Goal: Task Accomplishment & Management: Manage account settings

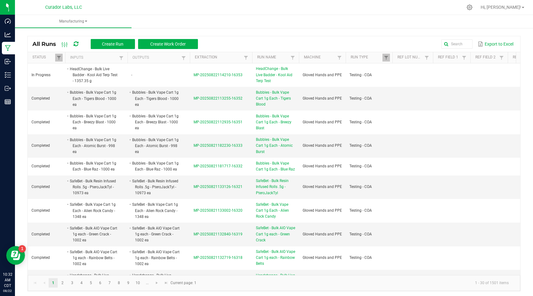
click at [239, 43] on div "Export to Excel" at bounding box center [359, 44] width 313 height 11
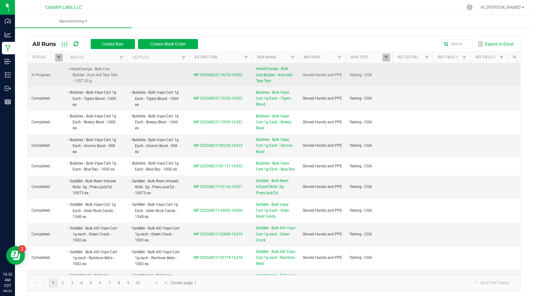
click at [169, 83] on td "-" at bounding box center [159, 75] width 62 height 24
click at [215, 72] on td "MP-20250822114210-16353" at bounding box center [221, 75] width 62 height 24
click at [213, 75] on span "MP-20250822114210-16353" at bounding box center [218, 75] width 49 height 4
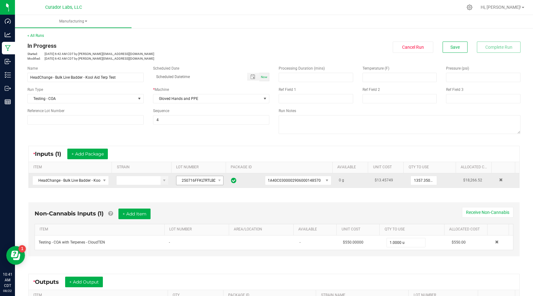
scroll to position [88, 0]
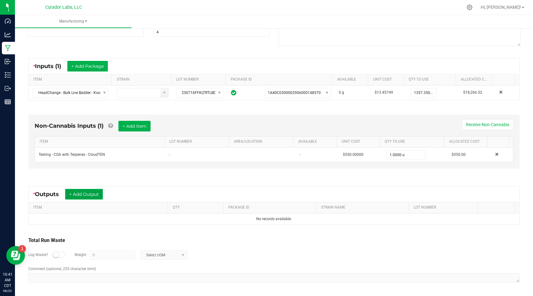
click at [91, 194] on button "+ Add Output" at bounding box center [84, 194] width 38 height 11
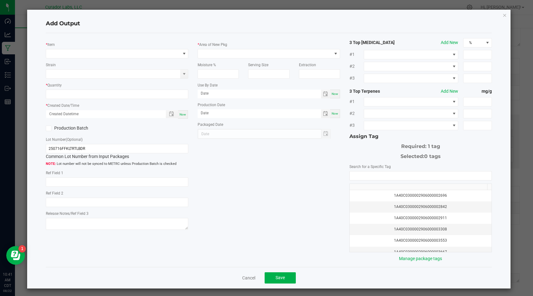
click at [142, 59] on div "* Item Strain * Quantity * Created Date/Time Now Production Batch Lot Number (O…" at bounding box center [117, 135] width 152 height 194
click at [148, 56] on span "NO DATA FOUND" at bounding box center [113, 53] width 134 height 9
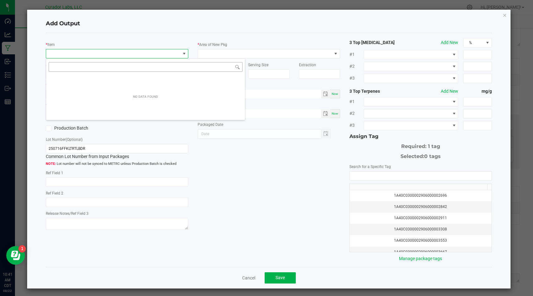
scroll to position [9, 141]
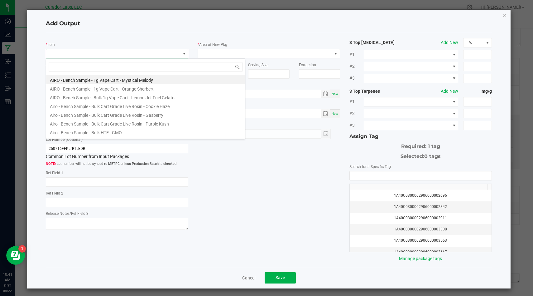
type input "1A40C0300002906000159891"
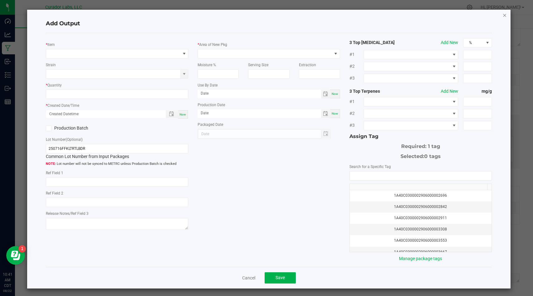
click at [503, 17] on icon "button" at bounding box center [505, 14] width 4 height 7
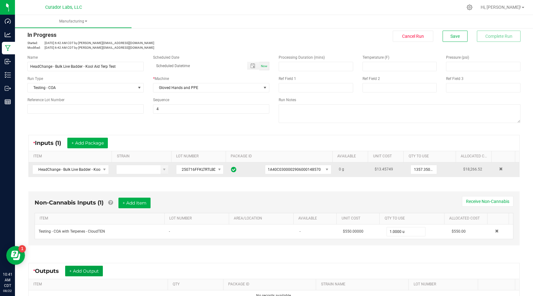
scroll to position [0, 0]
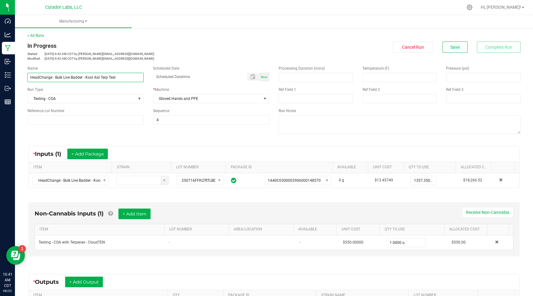
click at [85, 79] on input "HeadChange - Bulk Live Badder - Kool Aid Terp Test" at bounding box center [85, 77] width 116 height 9
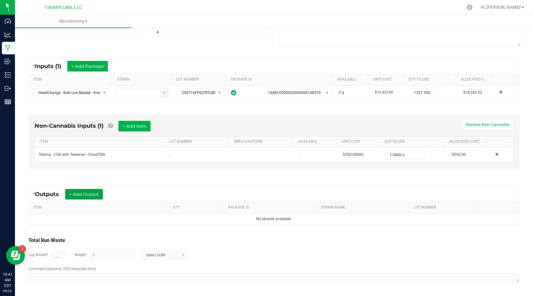
click at [93, 192] on button "+ Add Output" at bounding box center [84, 194] width 38 height 11
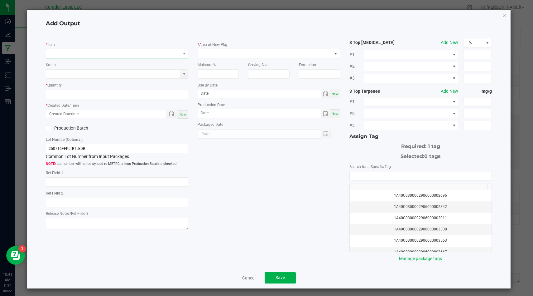
click at [103, 55] on span "NO DATA FOUND" at bounding box center [113, 53] width 134 height 9
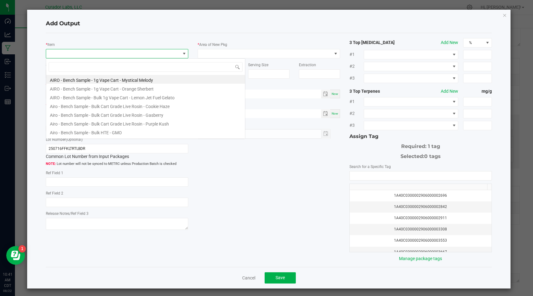
scroll to position [9, 141]
type input "HeadChange - Bulk Live Badder - Kool Aid Terp Test"
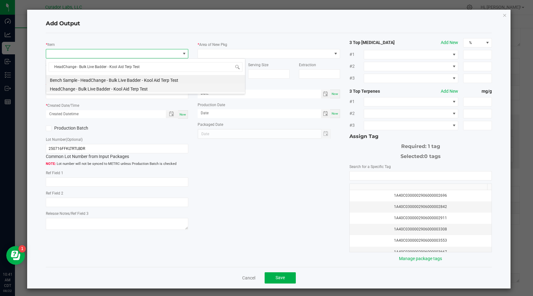
click at [159, 88] on li "HeadChange - Bulk Live Badder - Kool Aid Terp Test" at bounding box center [145, 88] width 199 height 9
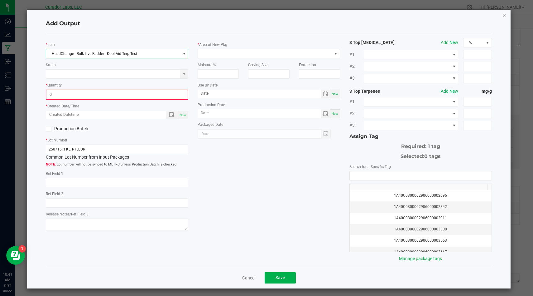
click at [144, 93] on input "0" at bounding box center [116, 94] width 141 height 9
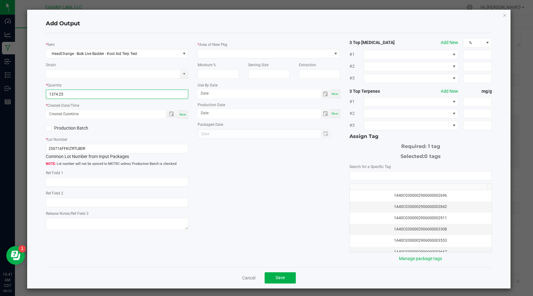
type input "1374.2500 g"
click at [180, 113] on span "Now" at bounding box center [183, 114] width 7 height 3
type input "[DATE] 10:41 AM"
type input "[DATE]"
click at [49, 128] on icon at bounding box center [49, 128] width 4 height 0
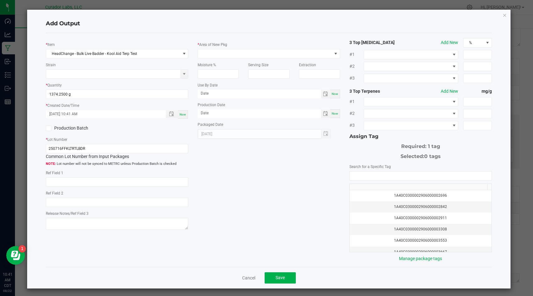
click at [0, 0] on input "Production Batch" at bounding box center [0, 0] width 0 height 0
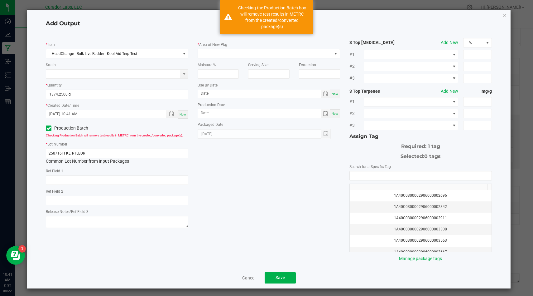
click at [226, 60] on div "Moisture %" at bounding box center [218, 68] width 51 height 20
click at [232, 57] on span at bounding box center [265, 53] width 134 height 9
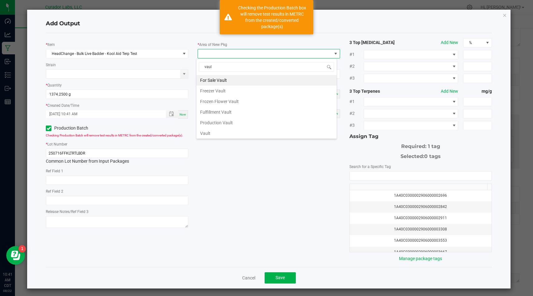
type input "vault"
click at [232, 134] on li "Vault" at bounding box center [266, 133] width 140 height 11
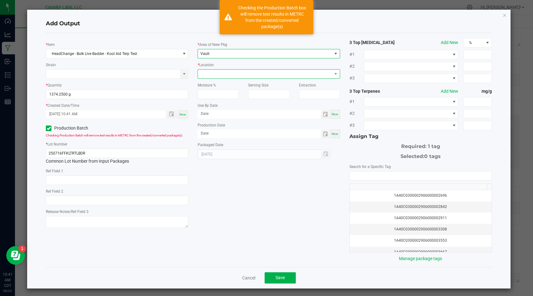
click at [254, 75] on span at bounding box center [265, 74] width 134 height 9
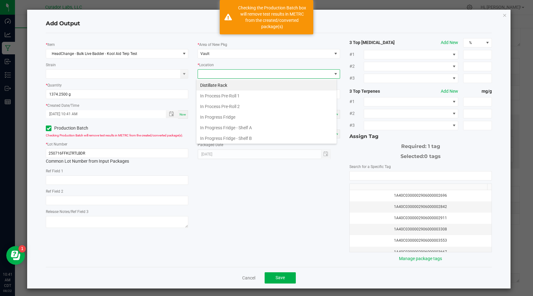
scroll to position [234, 0]
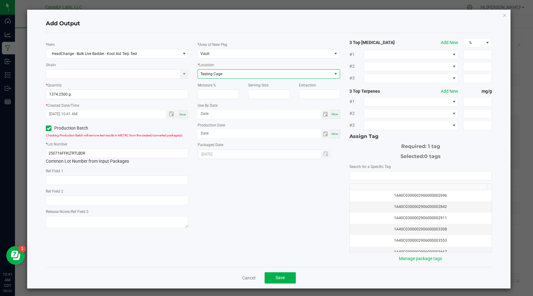
click at [335, 133] on span "Now" at bounding box center [335, 133] width 7 height 3
type input "[DATE]"
click at [334, 114] on span "Now" at bounding box center [335, 113] width 7 height 3
click at [282, 114] on input "[DATE]" at bounding box center [259, 114] width 123 height 8
type input "[DATE]"
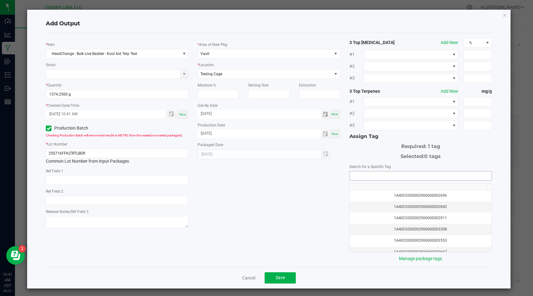
click at [389, 177] on input "NO DATA FOUND" at bounding box center [421, 175] width 142 height 9
paste input "1A40C0300002906000159891"
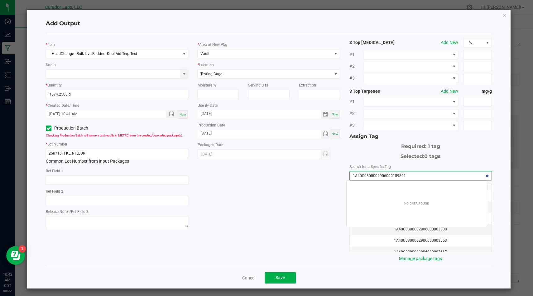
scroll to position [9, 140]
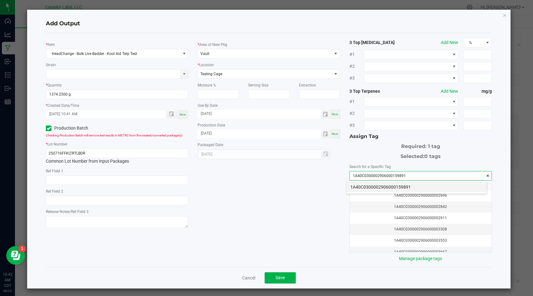
click at [398, 189] on li "1A40C0300002906000159891" at bounding box center [417, 186] width 140 height 11
type input "1A40C0300002906000159891"
click at [305, 217] on div "* Item HeadChange - Bulk Live Badder - Kool Aid Terp Test Strain * Quantity 137…" at bounding box center [268, 150] width 455 height 224
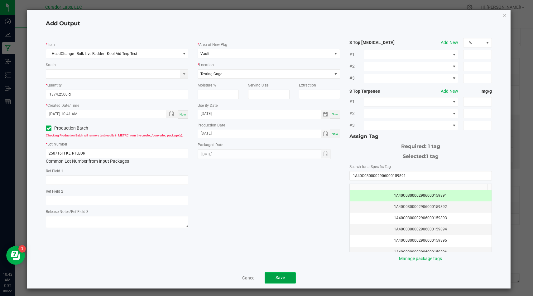
click at [289, 277] on button "Save" at bounding box center [280, 277] width 31 height 11
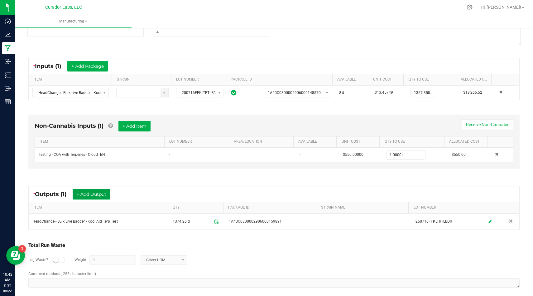
scroll to position [93, 0]
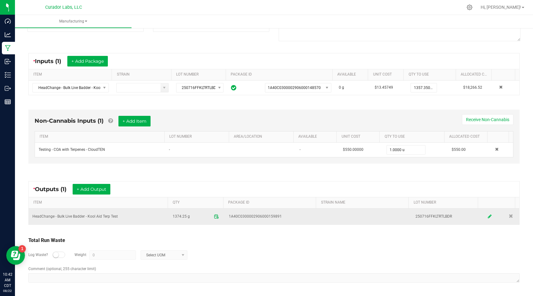
click at [488, 217] on icon at bounding box center [490, 216] width 4 height 4
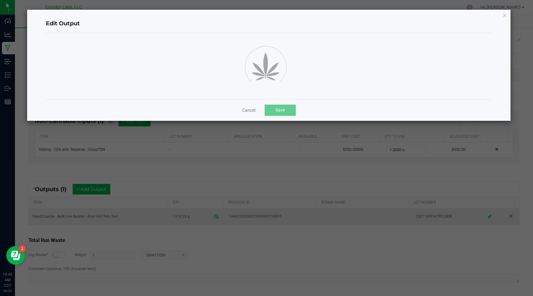
scroll to position [0, 0]
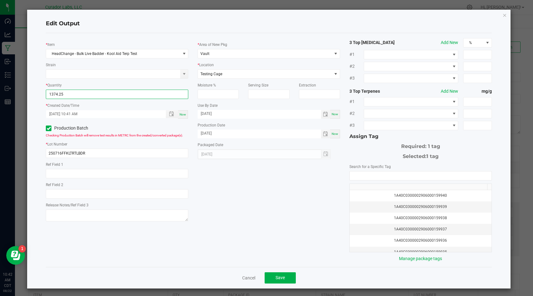
click at [130, 93] on input "1374.25" at bounding box center [117, 94] width 142 height 9
type input "1357.3500 g"
click at [218, 206] on div "* Item HeadChange - Bulk Live Badder - Kool Aid Terp Test Strain * Quantity 135…" at bounding box center [268, 150] width 455 height 224
click at [279, 276] on span "Save" at bounding box center [280, 277] width 9 height 5
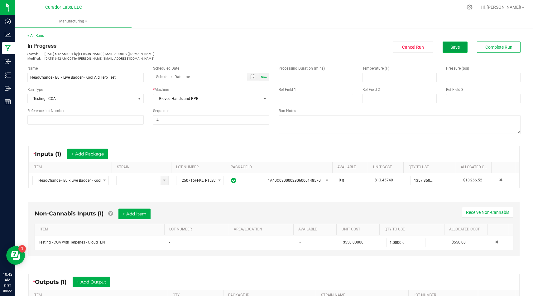
click at [453, 47] on span "Save" at bounding box center [454, 47] width 9 height 5
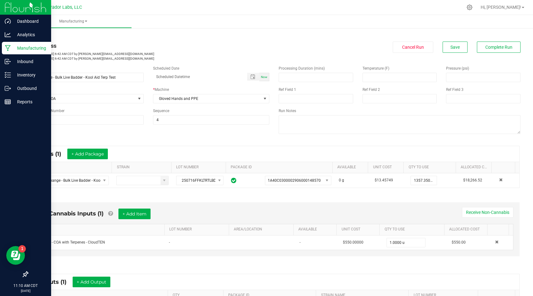
click at [7, 49] on icon at bounding box center [8, 48] width 6 height 6
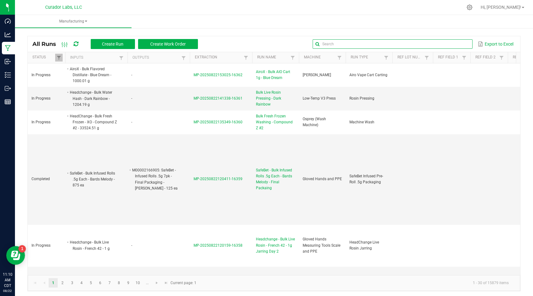
click at [450, 46] on input "text" at bounding box center [393, 43] width 160 height 9
type input "bermuda triangle"
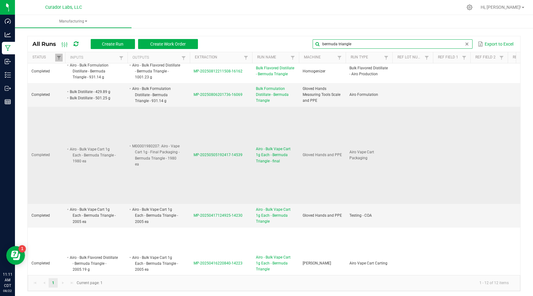
scroll to position [8, 0]
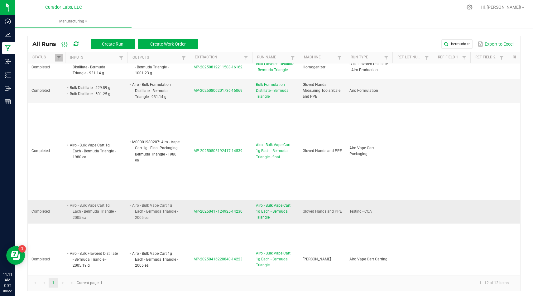
click at [214, 209] on span "MP-20250417124925-14230" at bounding box center [218, 211] width 49 height 4
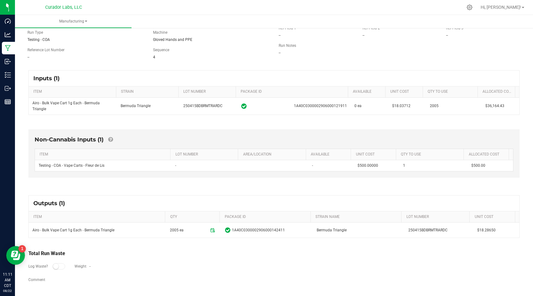
scroll to position [57, 0]
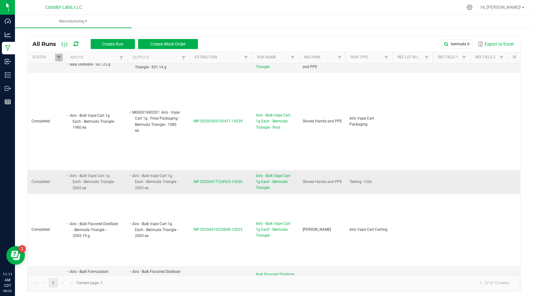
scroll to position [39, 0]
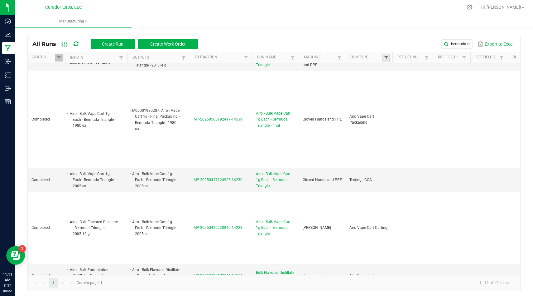
click at [386, 57] on span at bounding box center [386, 57] width 5 height 5
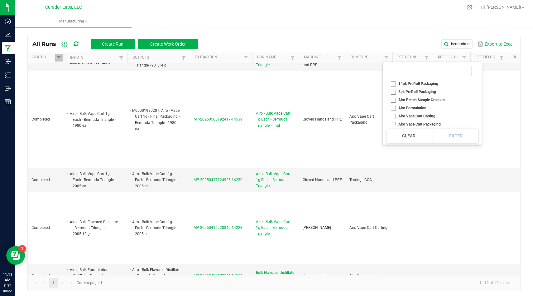
click at [396, 72] on input at bounding box center [430, 71] width 83 height 9
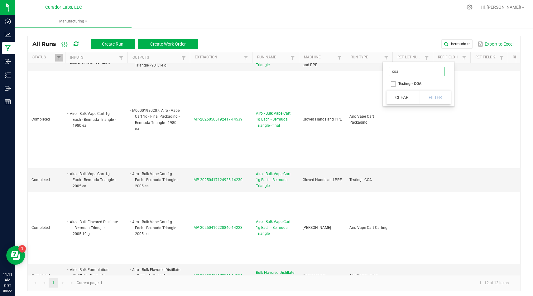
type input "coa"
click at [394, 84] on li "Testing - COA" at bounding box center [417, 83] width 60 height 8
checkbox COA "true"
click at [432, 94] on button "Filter" at bounding box center [435, 97] width 31 height 14
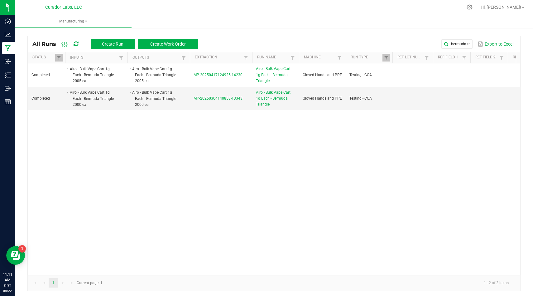
click at [337, 118] on div "Completed Airo - Bulk Vape Cart 1g Each - Bermuda Triangle - 2005 [PERSON_NAME]…" at bounding box center [274, 168] width 493 height 211
click at [230, 96] on span "MP-20250304140853-13343" at bounding box center [218, 98] width 49 height 4
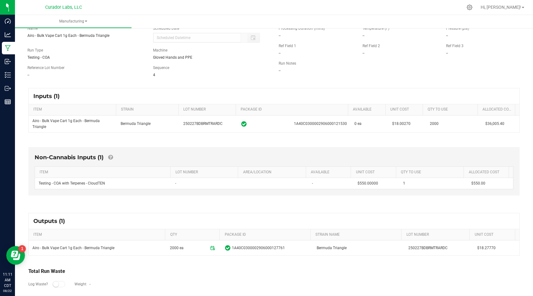
scroll to position [42, 0]
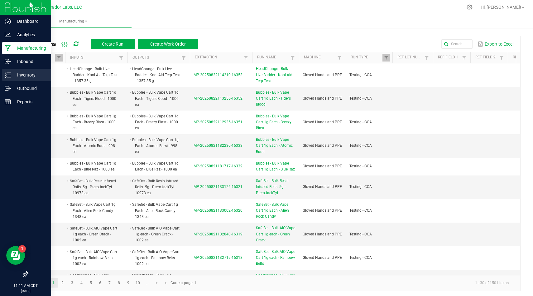
click at [13, 72] on p "Inventory" at bounding box center [29, 74] width 37 height 7
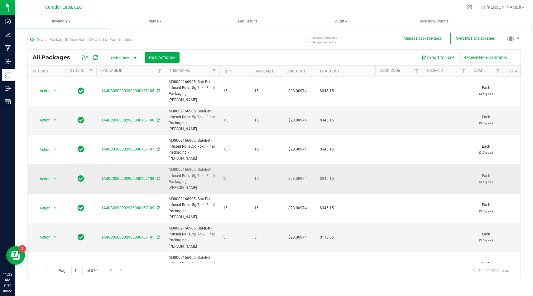
scroll to position [11, 0]
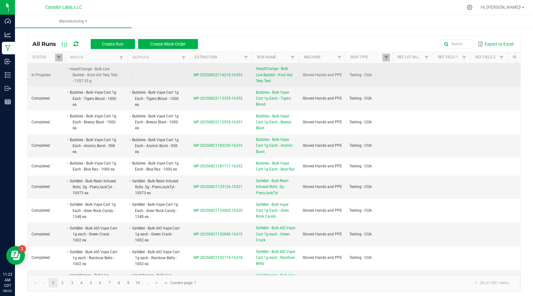
click at [197, 75] on span "MP-20250822114210-16353" at bounding box center [218, 75] width 49 height 4
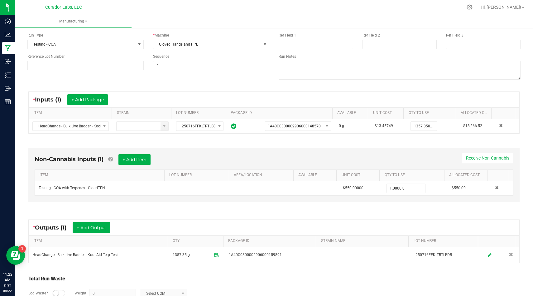
scroll to position [69, 0]
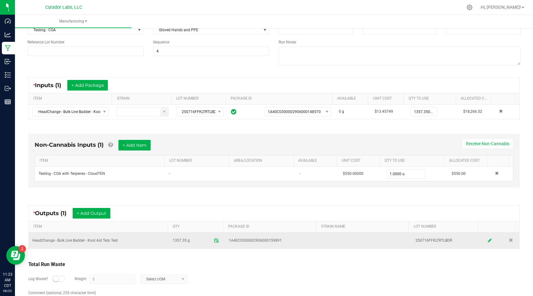
click at [488, 240] on icon at bounding box center [490, 240] width 4 height 4
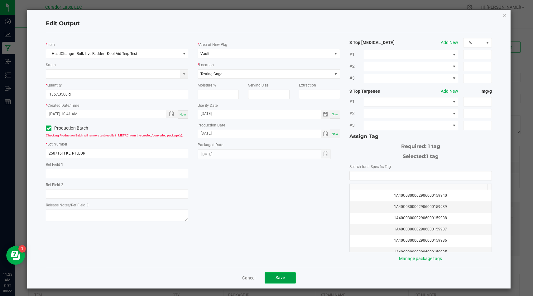
click at [285, 275] on button "Save" at bounding box center [280, 277] width 31 height 11
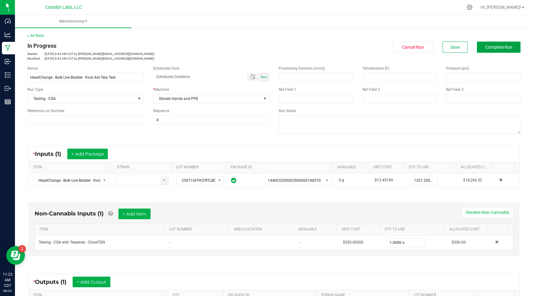
click at [496, 45] on span "Complete Run" at bounding box center [498, 47] width 27 height 5
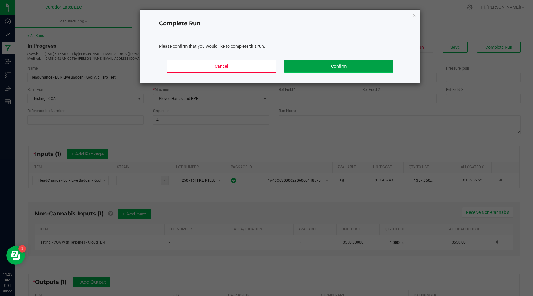
click at [381, 69] on button "Confirm" at bounding box center [338, 66] width 109 height 13
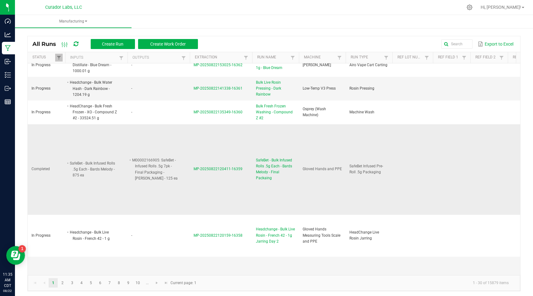
scroll to position [10, 0]
click at [162, 142] on td "M00002166905: SafeBet - Infused Rolls .5g 7pk - Final Packaging - [PERSON_NAME]…" at bounding box center [159, 169] width 62 height 90
